Goal: Transaction & Acquisition: Book appointment/travel/reservation

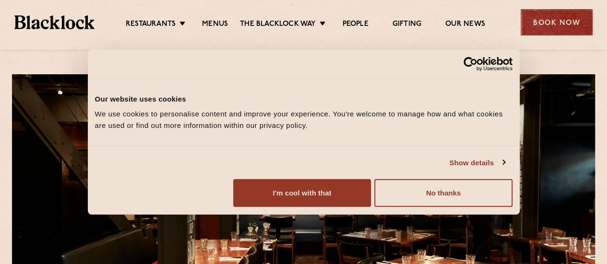
click at [567, 13] on div "Book Now" at bounding box center [557, 22] width 72 height 26
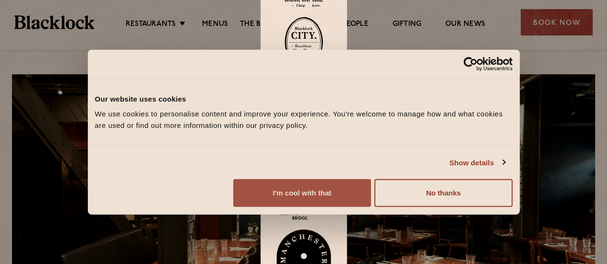
click at [371, 207] on button "I'm cool with that" at bounding box center [302, 194] width 138 height 28
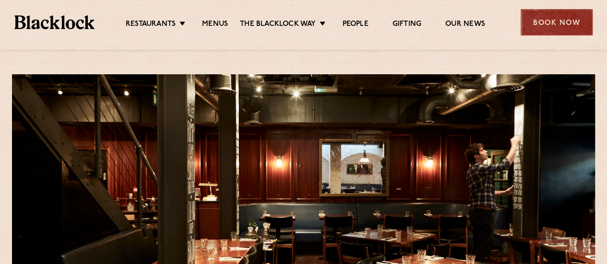
click at [547, 18] on div "Book Now" at bounding box center [557, 22] width 72 height 26
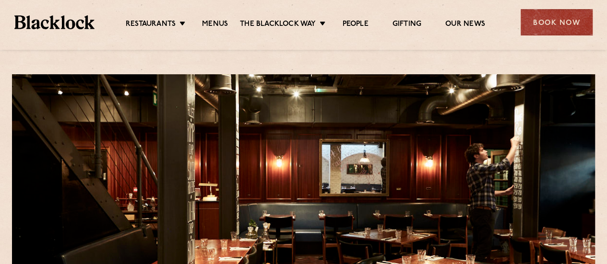
drag, startPoint x: 550, startPoint y: 19, endPoint x: 545, endPoint y: 21, distance: 5.8
click at [550, 19] on div "Book Now" at bounding box center [557, 22] width 72 height 26
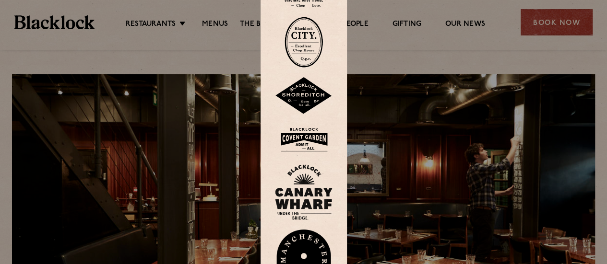
click at [308, 138] on img at bounding box center [304, 139] width 58 height 31
